Goal: Answer question/provide support

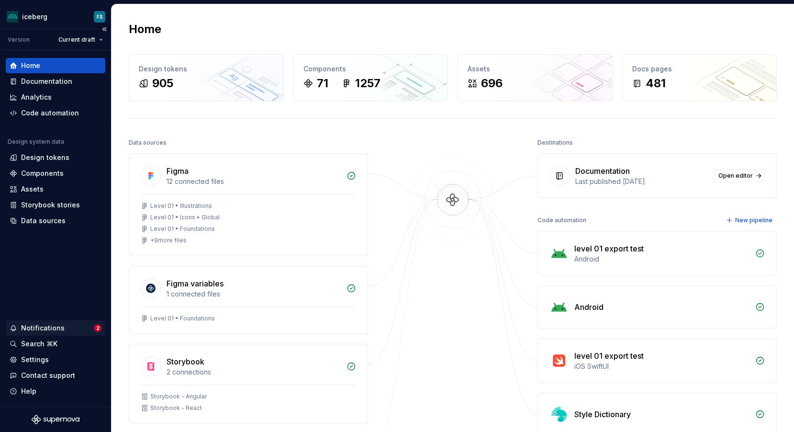
click at [55, 328] on div "Notifications" at bounding box center [43, 328] width 44 height 10
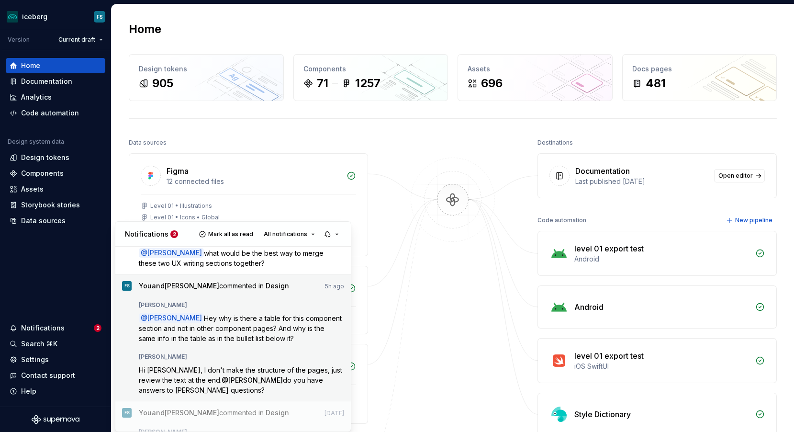
scroll to position [77, 0]
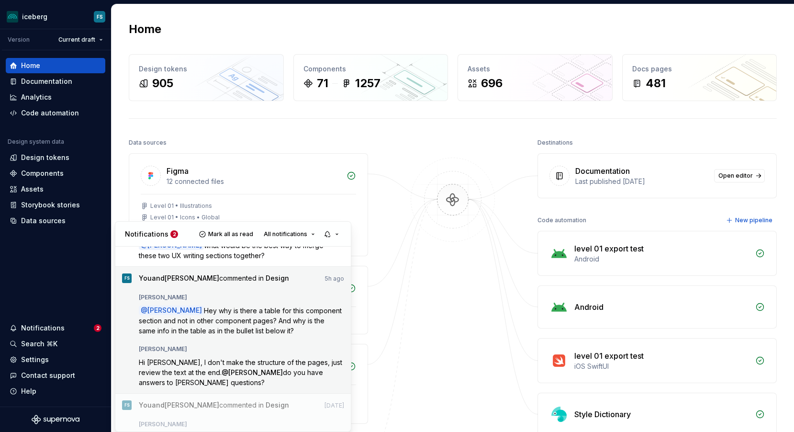
click at [280, 290] on div "[PERSON_NAME]" at bounding box center [242, 295] width 206 height 11
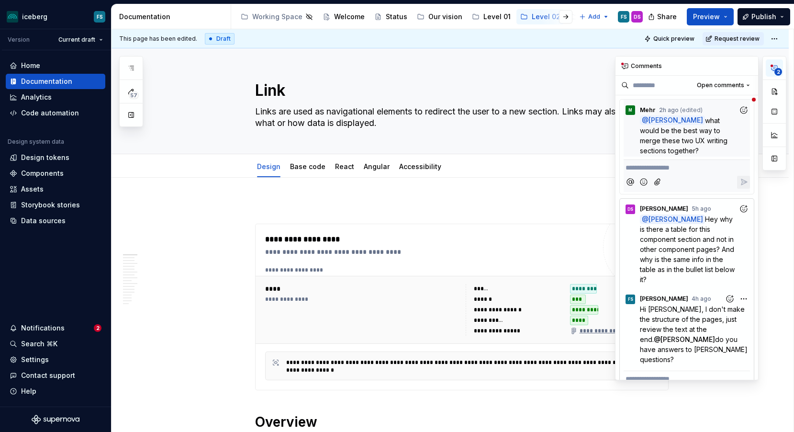
click at [771, 66] on circle "button" at bounding box center [772, 66] width 2 height 2
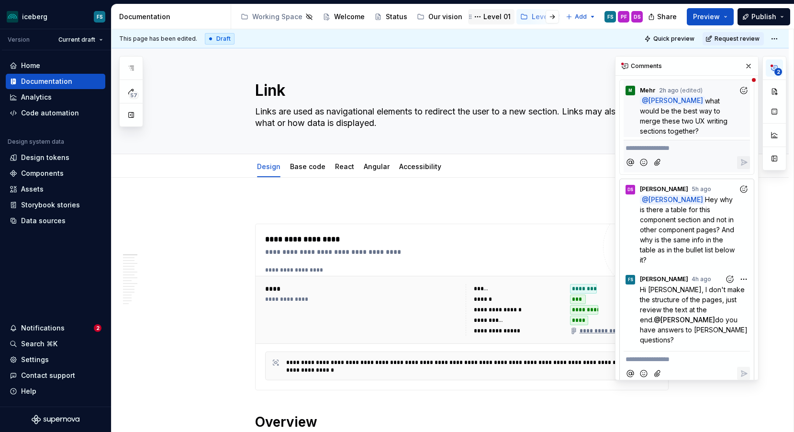
scroll to position [0, 2]
click at [352, 202] on p at bounding box center [462, 206] width 414 height 11
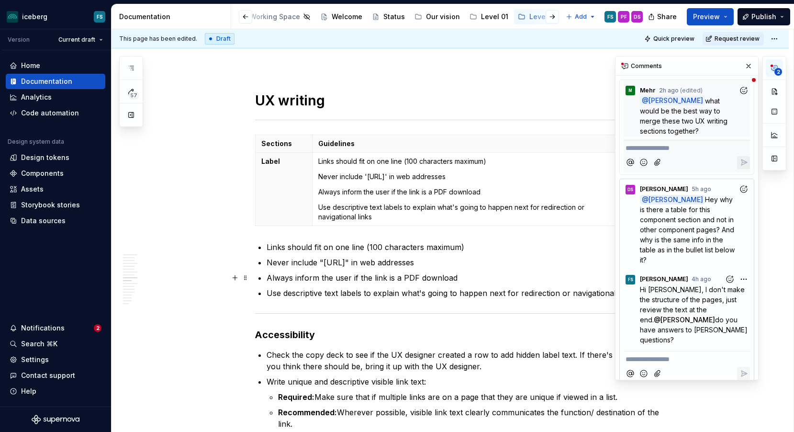
scroll to position [1471, 0]
click at [504, 262] on p "Never include "[URL]" in web addresses" at bounding box center [468, 262] width 402 height 11
click at [265, 234] on div "**********" at bounding box center [462, 261] width 414 height 3063
click at [261, 228] on div "Sections Guidelines Label Links should fit on one line (100 characters maximum)…" at bounding box center [462, 182] width 414 height 95
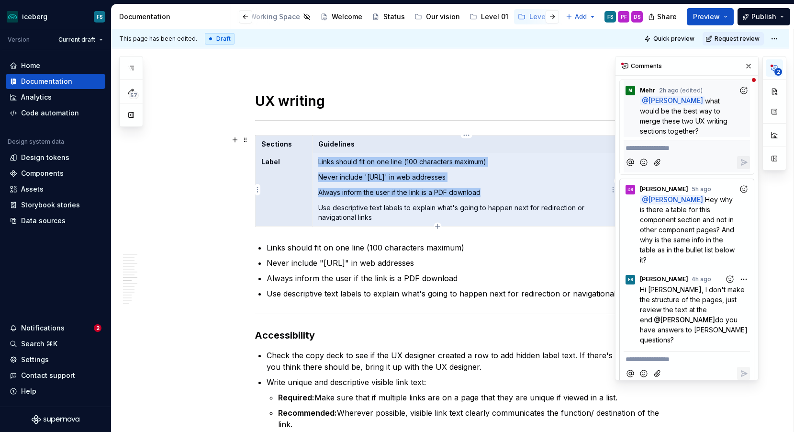
drag, startPoint x: 262, startPoint y: 143, endPoint x: 480, endPoint y: 206, distance: 226.8
click at [480, 206] on tbody "Sections Guidelines Label Links should fit on one line (100 characters maximum)…" at bounding box center [435, 180] width 360 height 91
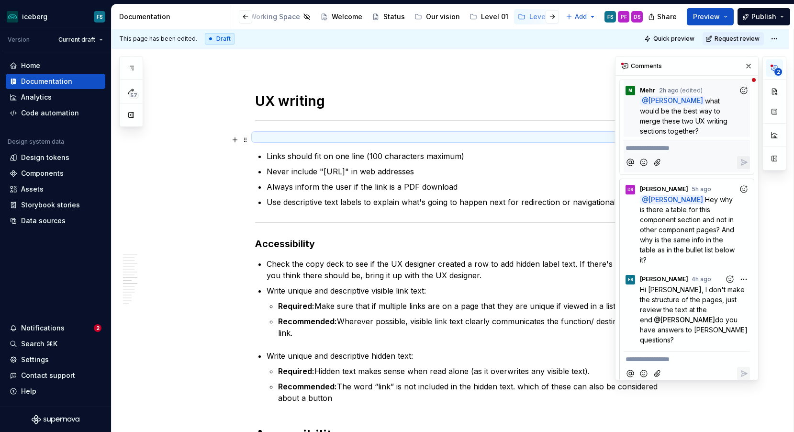
click at [269, 136] on div at bounding box center [462, 137] width 414 height 4
click at [247, 138] on span at bounding box center [246, 139] width 8 height 13
click at [498, 164] on ul "Links should fit on one line (100 characters maximum) Never include "[URL]" in …" at bounding box center [468, 178] width 402 height 57
click at [667, 354] on p "**********" at bounding box center [687, 359] width 123 height 10
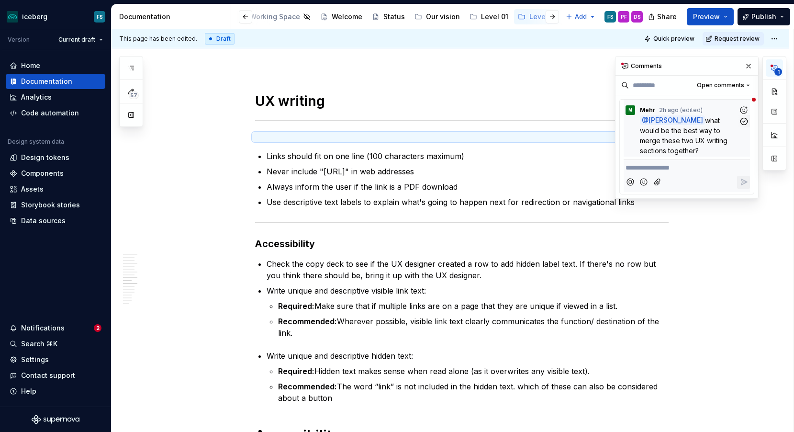
scroll to position [0, 0]
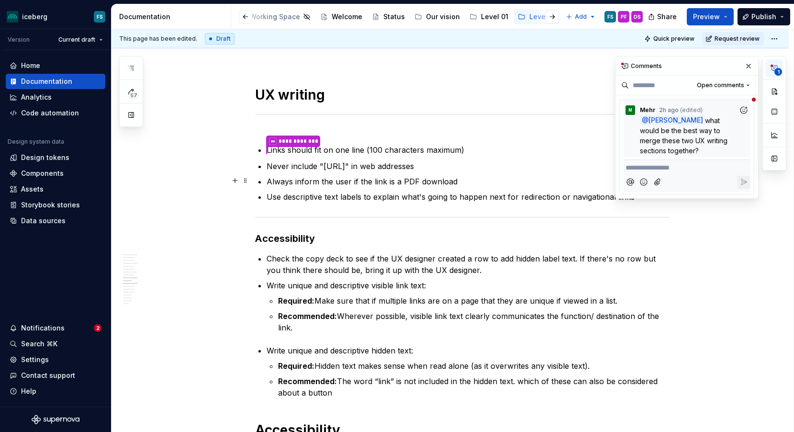
click at [561, 177] on p "Always inform the user if the link is a PDF download" at bounding box center [468, 181] width 402 height 11
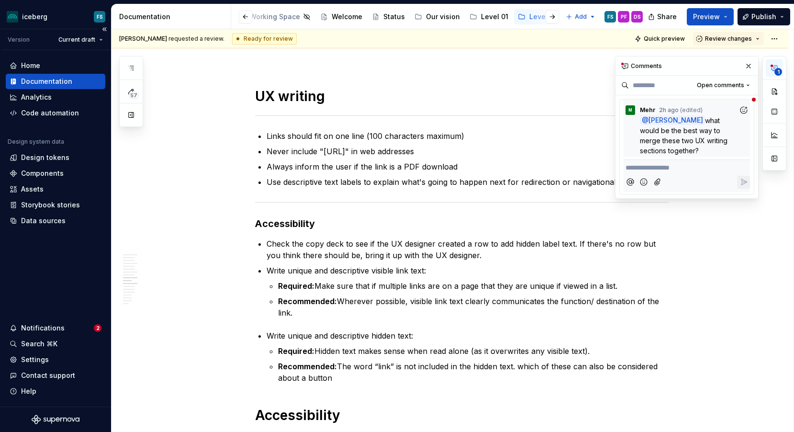
type textarea "*"
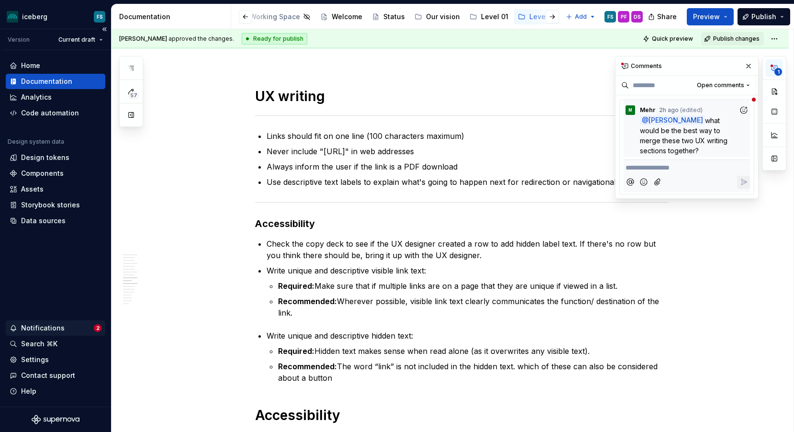
click at [48, 328] on div "Notifications" at bounding box center [43, 328] width 44 height 10
click at [48, 328] on html "iceberg FS Version Current draft Home Documentation Analytics Code automation D…" at bounding box center [397, 216] width 794 height 432
